Goal: Task Accomplishment & Management: Manage account settings

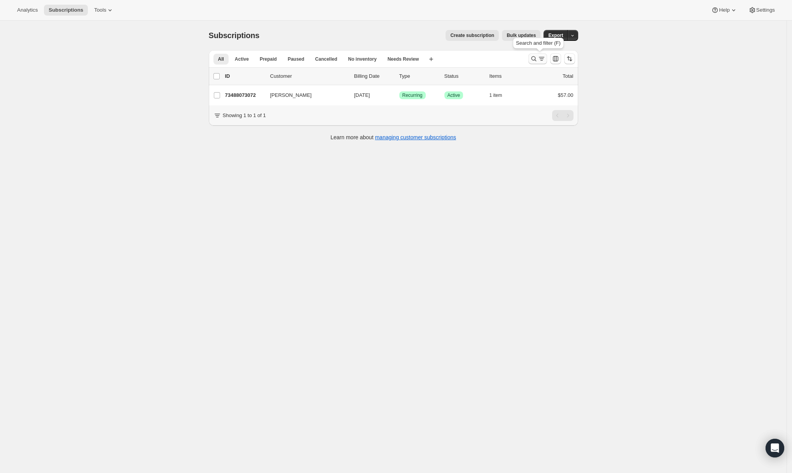
click at [535, 58] on icon "Search and filter results" at bounding box center [534, 59] width 8 height 8
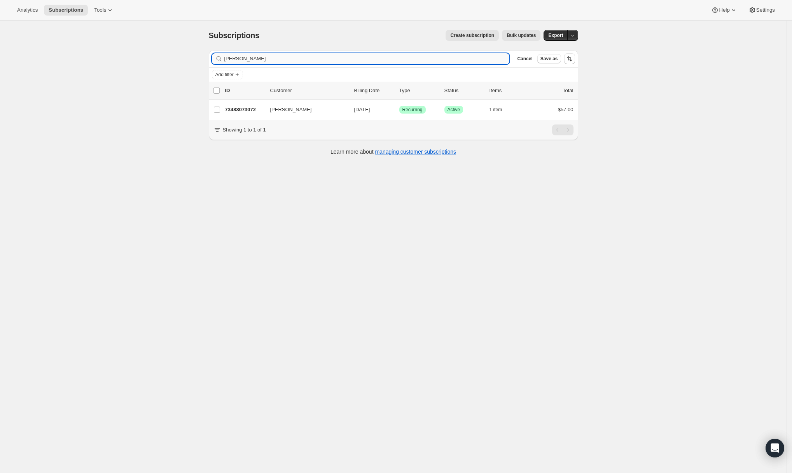
click at [291, 60] on input "[PERSON_NAME]" at bounding box center [366, 58] width 285 height 11
type input "[PERSON_NAME]"
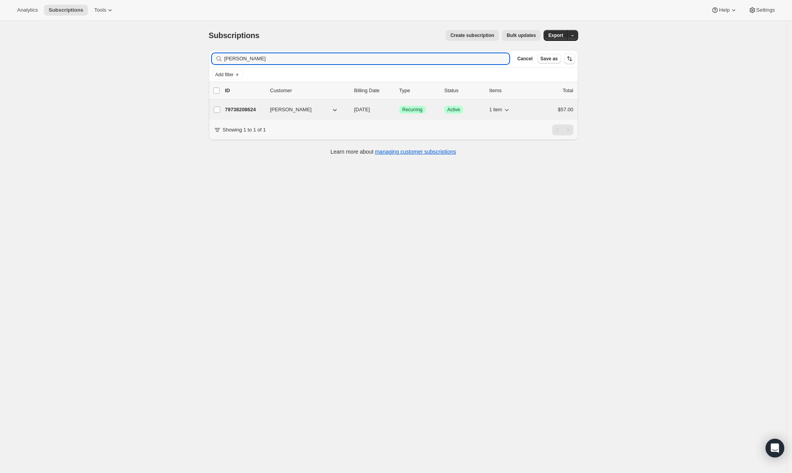
click at [247, 110] on p "79738208624" at bounding box center [244, 110] width 39 height 8
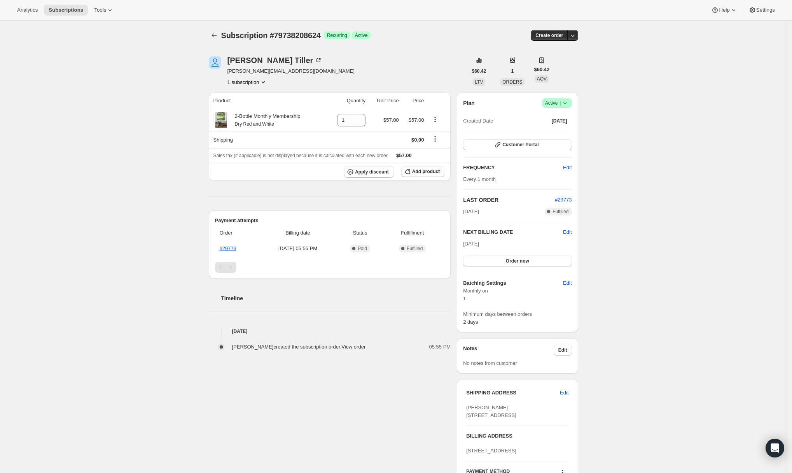
click at [566, 103] on icon at bounding box center [564, 103] width 3 height 2
click at [565, 132] on span "Cancel subscription" at bounding box center [556, 132] width 44 height 6
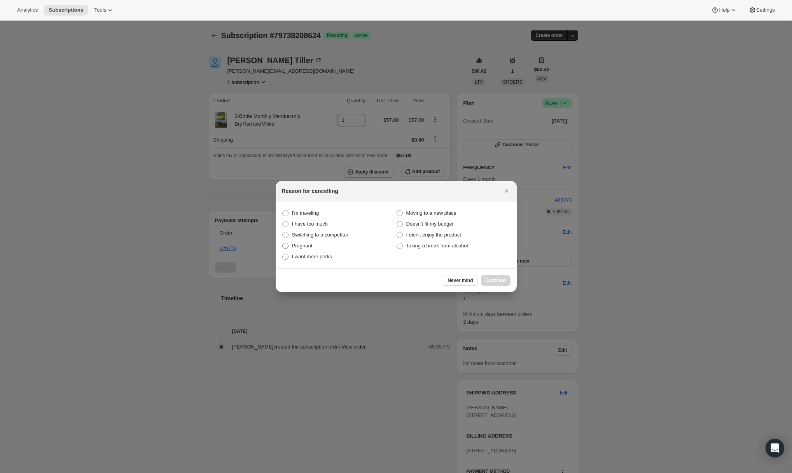
click at [297, 246] on span "Pregnant" at bounding box center [302, 246] width 21 height 6
click at [283, 243] on input "Pregnant" at bounding box center [282, 243] width 0 height 0
radio input "true"
click at [492, 278] on span "Continue" at bounding box center [495, 280] width 20 height 6
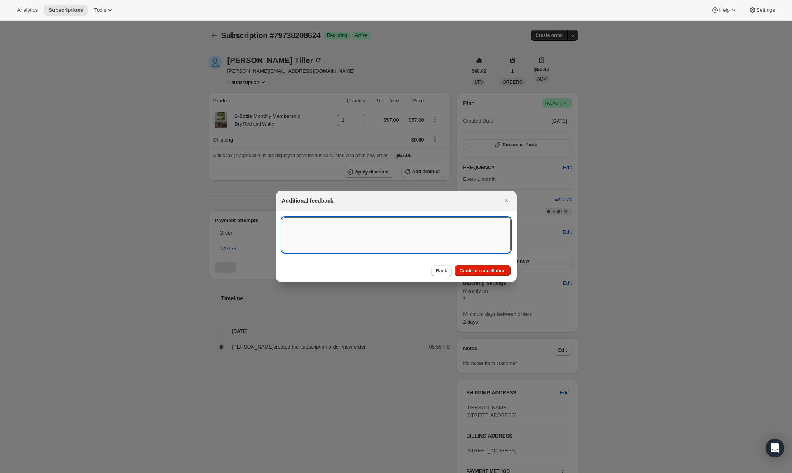
click at [395, 234] on textarea ":r2o:" at bounding box center [396, 234] width 229 height 35
type textarea "she will be back later on"
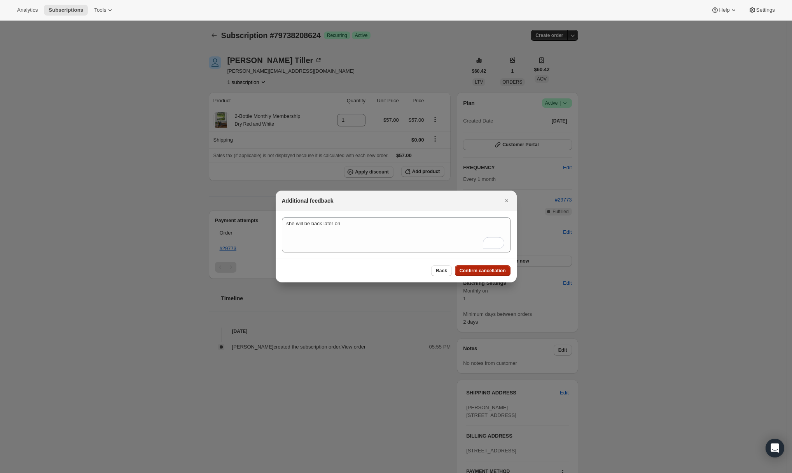
click at [477, 272] on span "Confirm cancellation" at bounding box center [482, 270] width 46 height 6
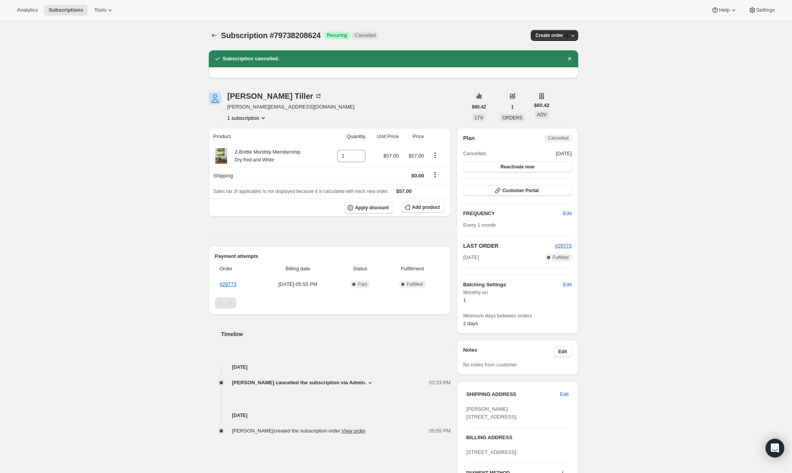
click at [127, 375] on div "Subscription #79738208624. This page is ready Subscription #79738208624 Success…" at bounding box center [393, 355] width 786 height 668
click at [167, 160] on div "Subscription #79738208624. This page is ready Subscription #79738208624 Success…" at bounding box center [393, 355] width 786 height 668
click at [235, 282] on link "#29773" at bounding box center [228, 284] width 17 height 6
